Goal: Information Seeking & Learning: Check status

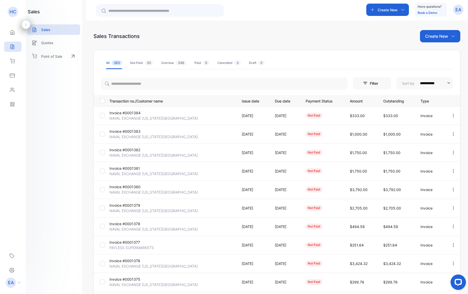
scroll to position [43, 0]
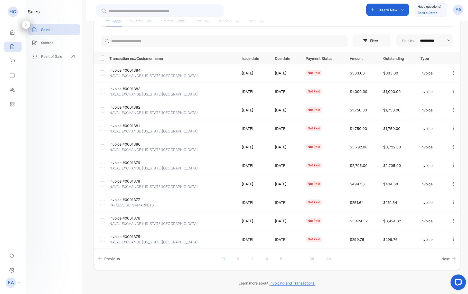
click at [129, 201] on p "Invoice #0001377" at bounding box center [130, 199] width 42 height 5
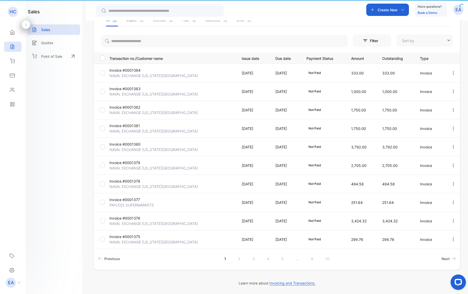
type input "**********"
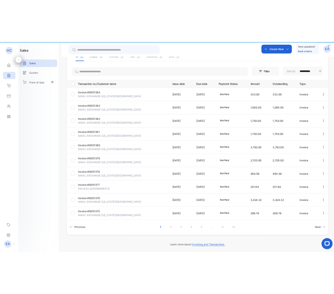
scroll to position [33, 0]
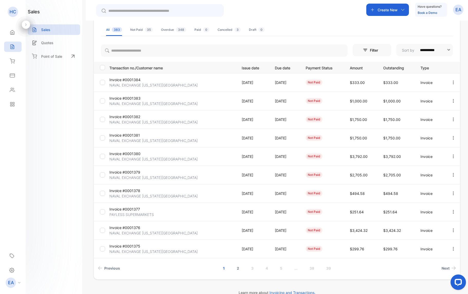
click at [237, 270] on link "2" at bounding box center [238, 269] width 15 height 10
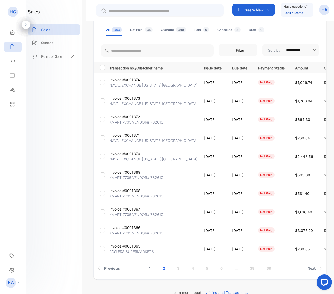
click at [148, 269] on link "1" at bounding box center [150, 269] width 14 height 10
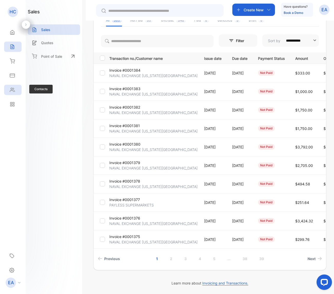
click at [131, 167] on p "NAVAL EXCHANGE [US_STATE][GEOGRAPHIC_DATA]" at bounding box center [153, 167] width 88 height 5
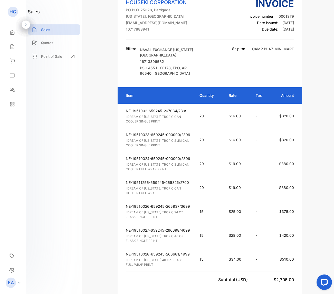
scroll to position [33, 0]
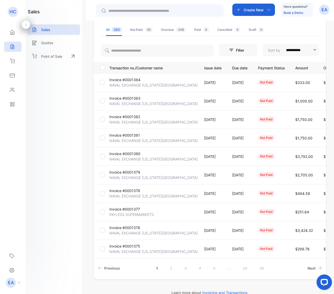
click at [126, 103] on p "NAVAL EXCHANGE [US_STATE][GEOGRAPHIC_DATA]" at bounding box center [153, 103] width 88 height 5
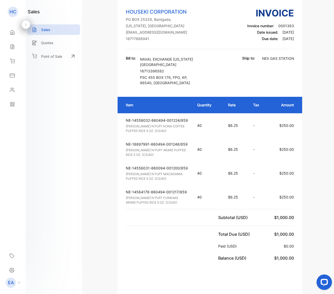
click at [55, 29] on div "Sales" at bounding box center [54, 29] width 52 height 11
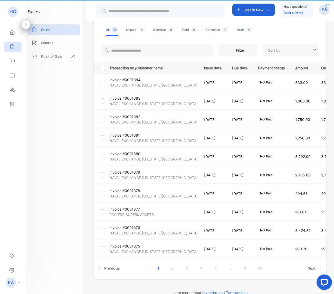
type input "**********"
